Goal: Information Seeking & Learning: Learn about a topic

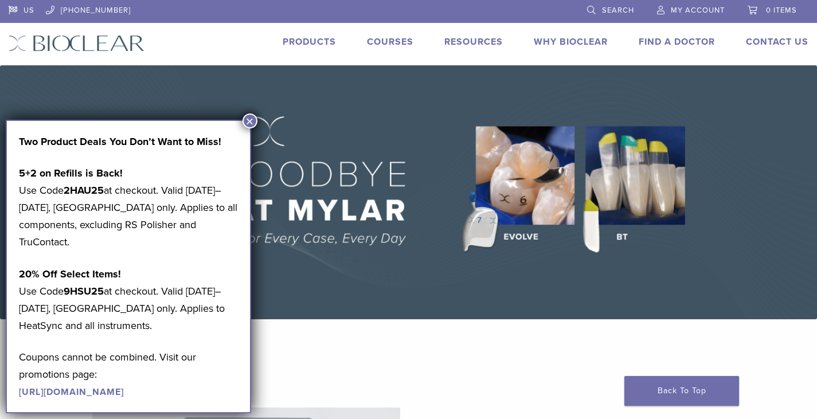
click at [240, 116] on img at bounding box center [408, 192] width 817 height 254
click at [249, 120] on button "×" at bounding box center [249, 120] width 15 height 15
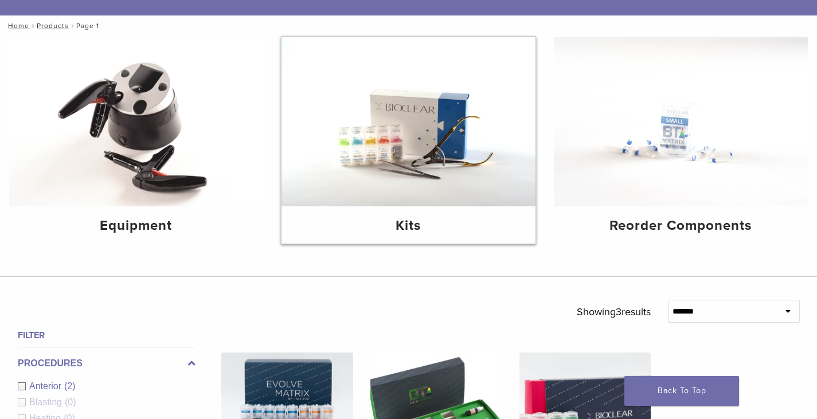
scroll to position [115, 0]
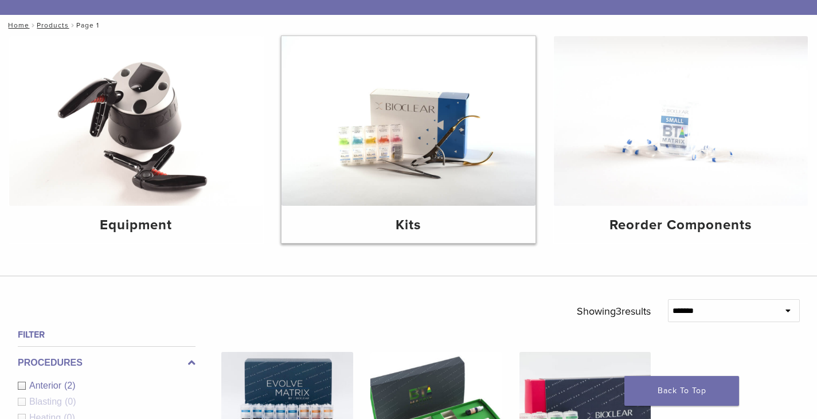
click at [402, 224] on h4 "Kits" at bounding box center [409, 225] width 236 height 21
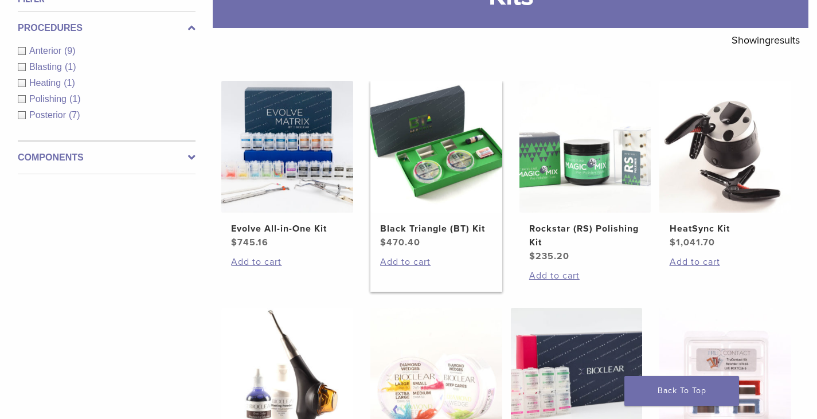
scroll to position [172, 0]
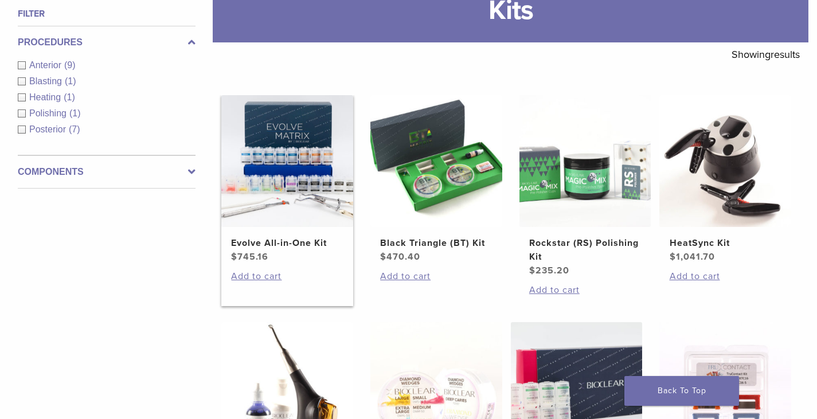
click at [338, 203] on img at bounding box center [287, 161] width 132 height 132
click at [435, 181] on img at bounding box center [436, 161] width 132 height 132
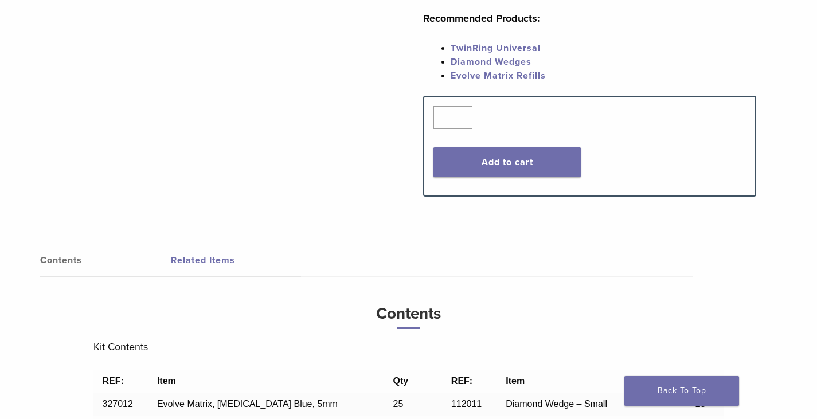
scroll to position [688, 0]
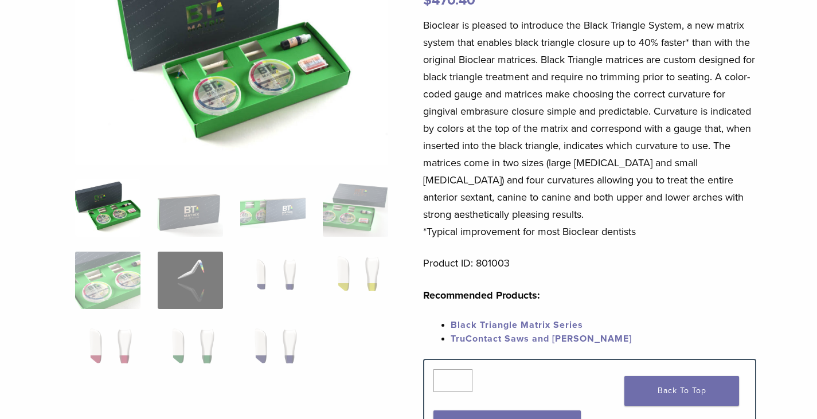
scroll to position [229, 0]
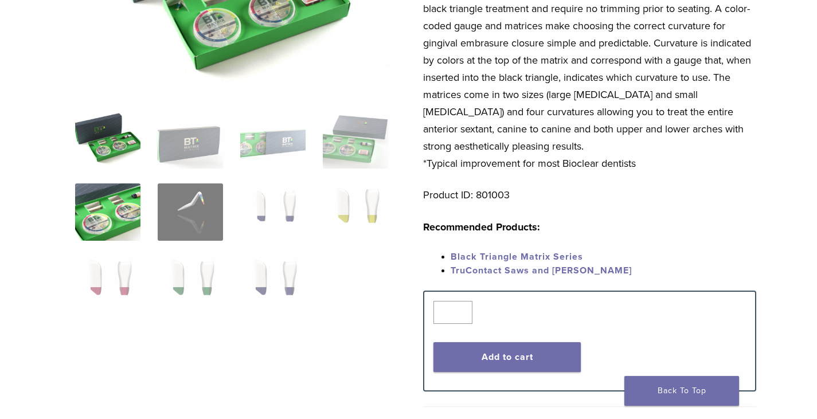
click at [110, 215] on img at bounding box center [107, 211] width 65 height 57
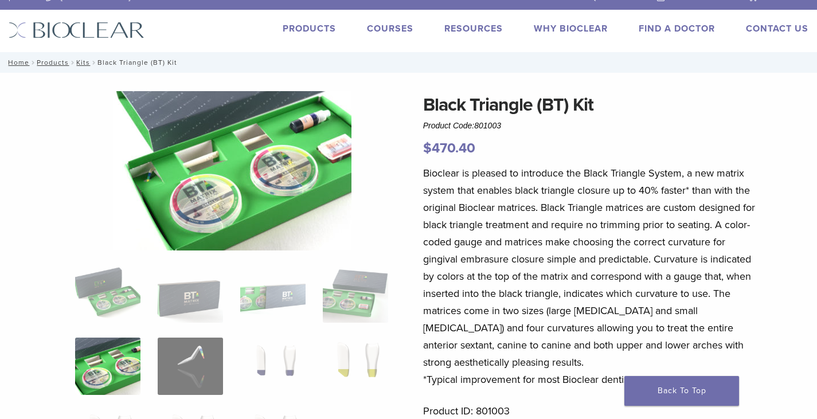
scroll to position [0, 0]
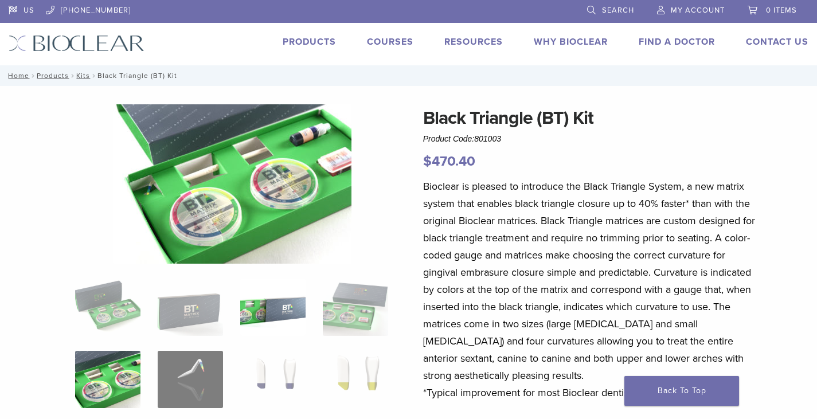
click at [270, 297] on img at bounding box center [272, 307] width 65 height 57
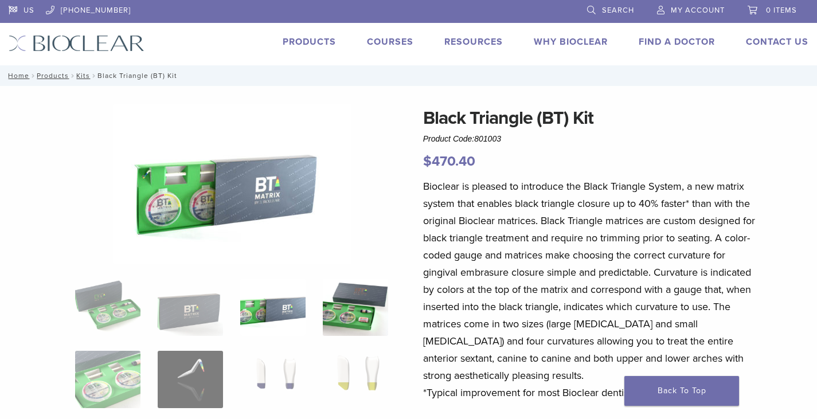
click at [371, 321] on img at bounding box center [355, 307] width 65 height 57
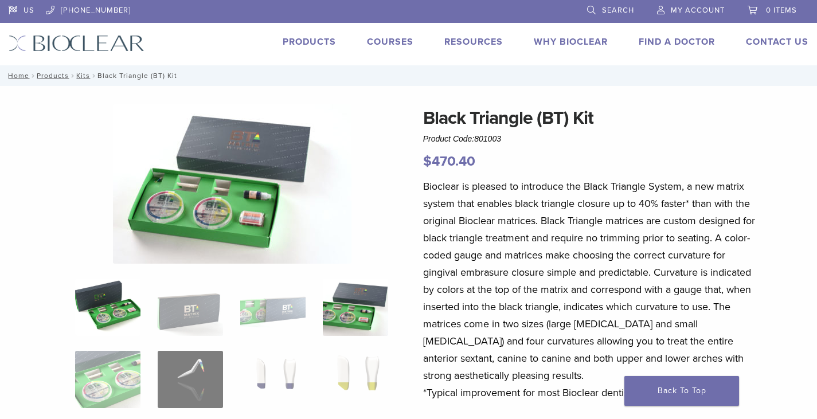
click at [89, 315] on img at bounding box center [107, 307] width 65 height 57
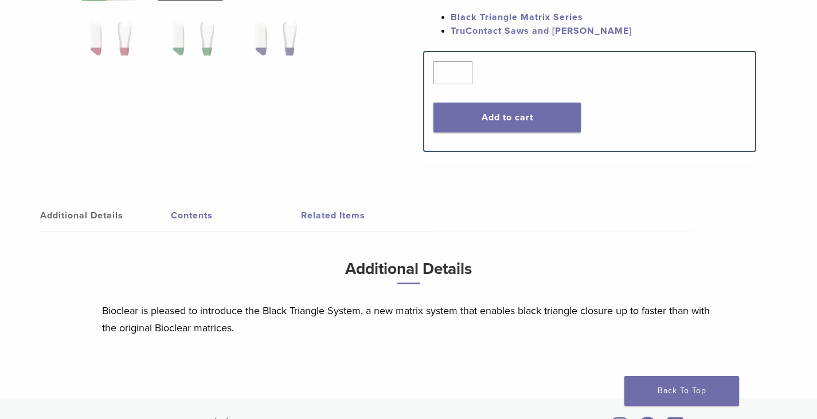
scroll to position [458, 0]
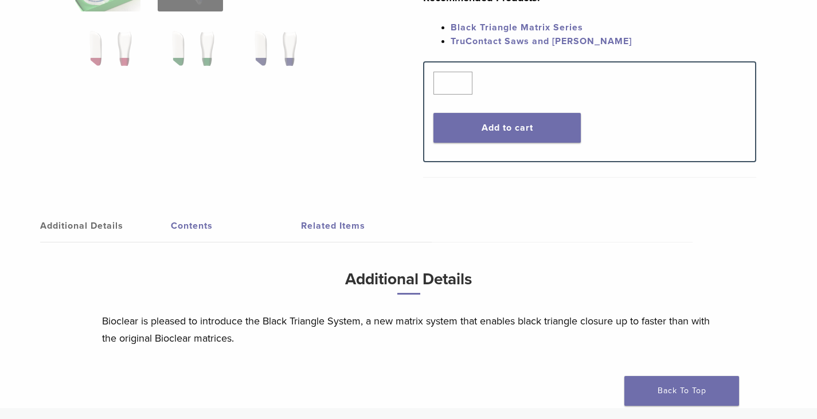
click at [179, 221] on link "Contents" at bounding box center [236, 226] width 131 height 32
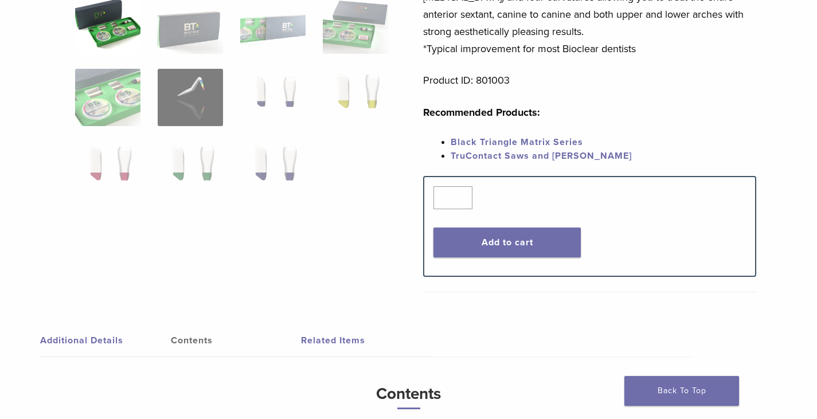
scroll to position [287, 0]
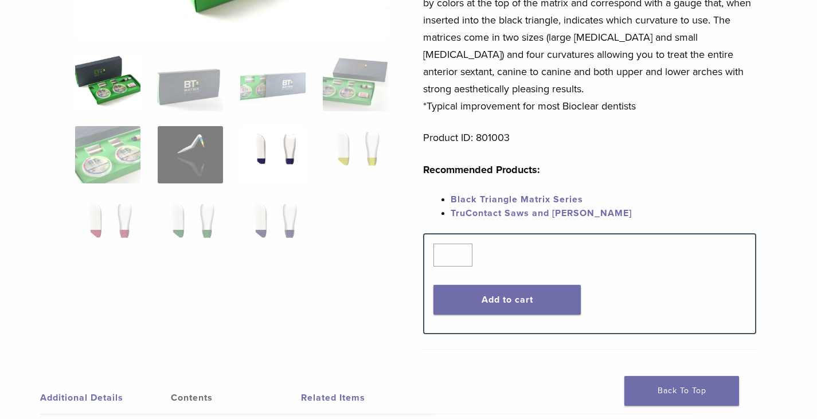
click at [299, 140] on img at bounding box center [272, 154] width 65 height 57
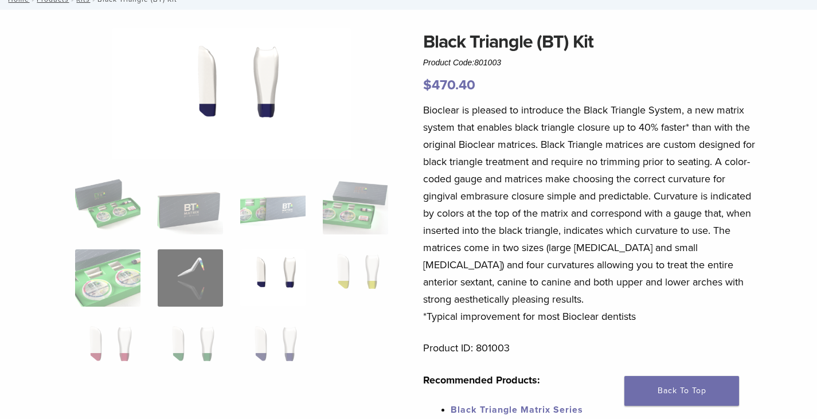
scroll to position [56, 0]
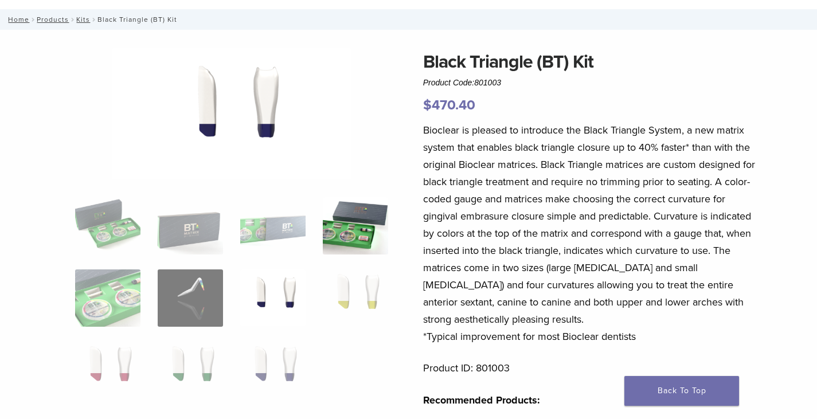
click at [347, 236] on img at bounding box center [355, 225] width 65 height 57
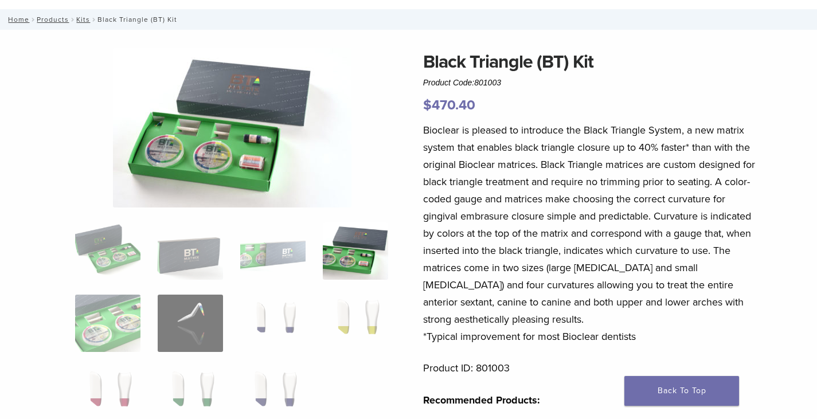
click at [307, 312] on ol at bounding box center [231, 330] width 330 height 217
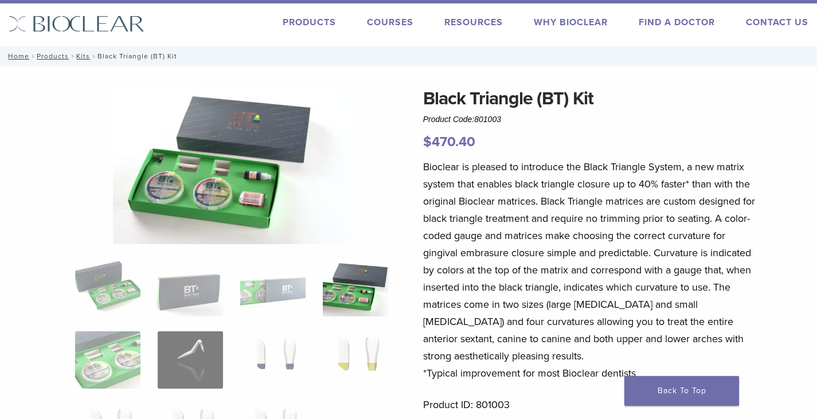
scroll to position [0, 0]
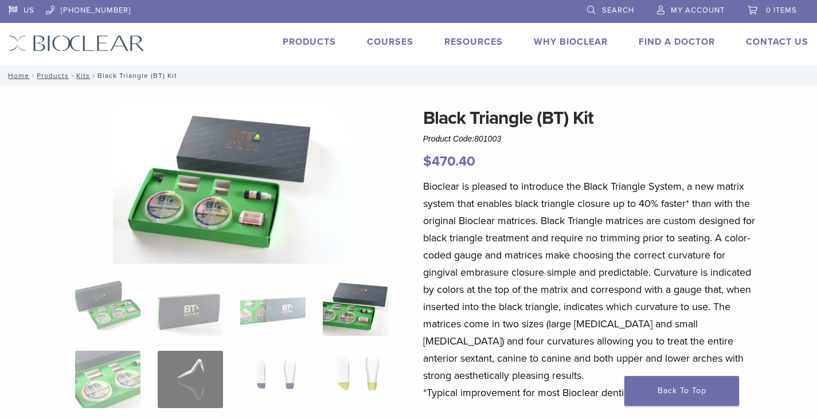
drag, startPoint x: 348, startPoint y: 51, endPoint x: 367, endPoint y: 43, distance: 20.5
click at [351, 50] on div "Products Courses Resources Expand child menu Technique Guides, IFU, & SDS Why B…" at bounding box center [484, 43] width 681 height 17
click at [391, 34] on div "US 1.855.712.5327 Search My Account 0 items Cart No products in the cart. Back …" at bounding box center [408, 32] width 817 height 65
click at [380, 45] on link "Courses" at bounding box center [390, 41] width 46 height 11
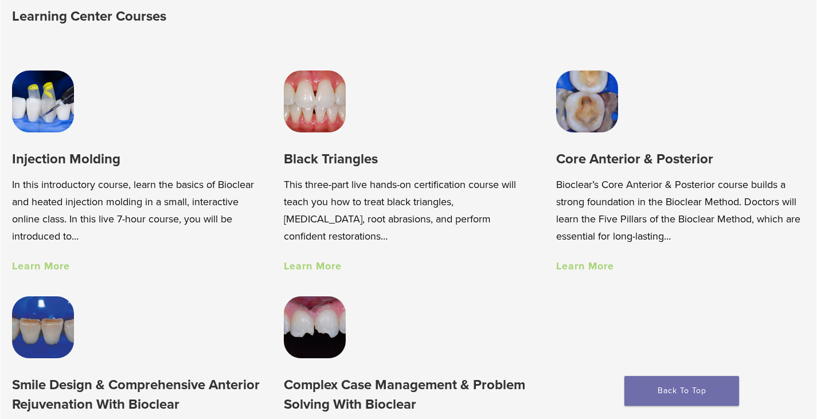
scroll to position [802, 0]
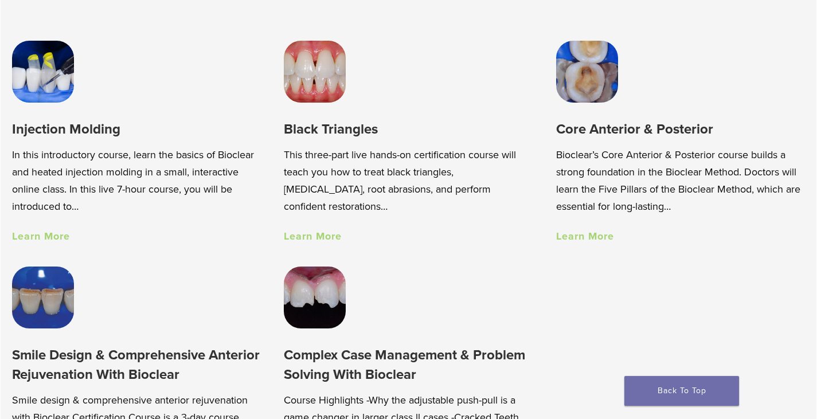
click at [311, 237] on link "Learn More" at bounding box center [313, 236] width 58 height 13
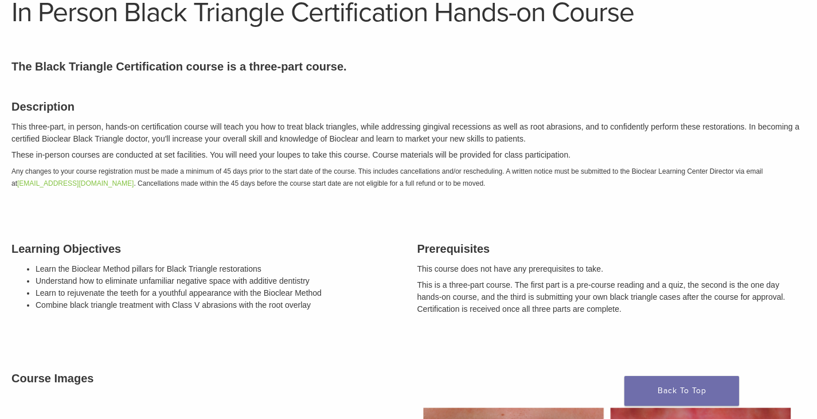
scroll to position [59, 0]
